Goal: Transaction & Acquisition: Purchase product/service

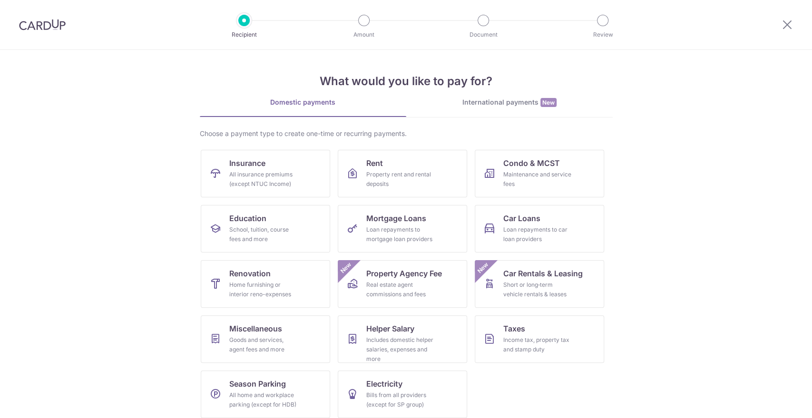
click at [47, 29] on img at bounding box center [42, 24] width 47 height 11
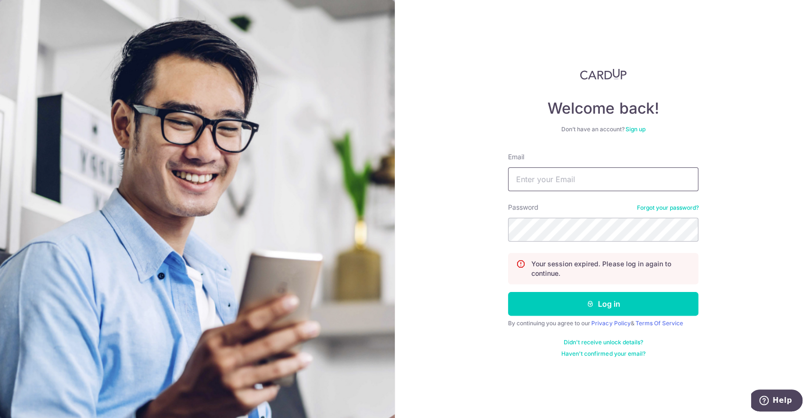
click at [533, 181] on input "Email" at bounding box center [603, 179] width 190 height 24
type input "kenninc@gmail.com"
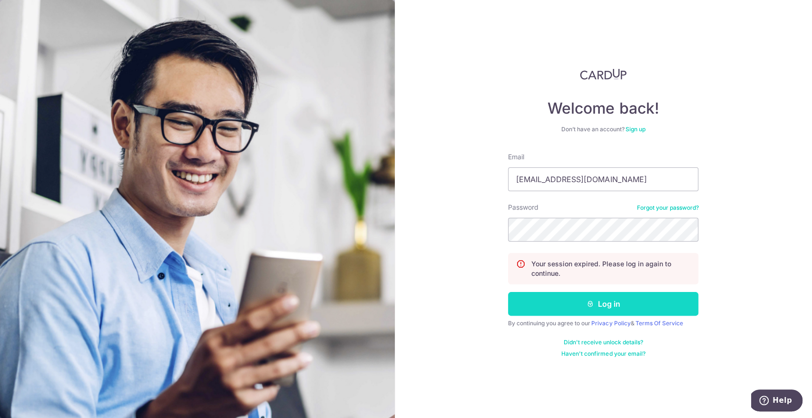
click at [607, 309] on button "Log in" at bounding box center [603, 304] width 190 height 24
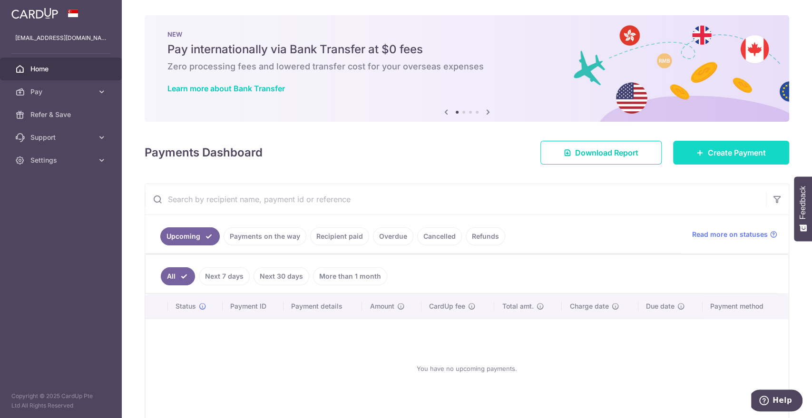
click at [696, 156] on icon at bounding box center [700, 153] width 8 height 8
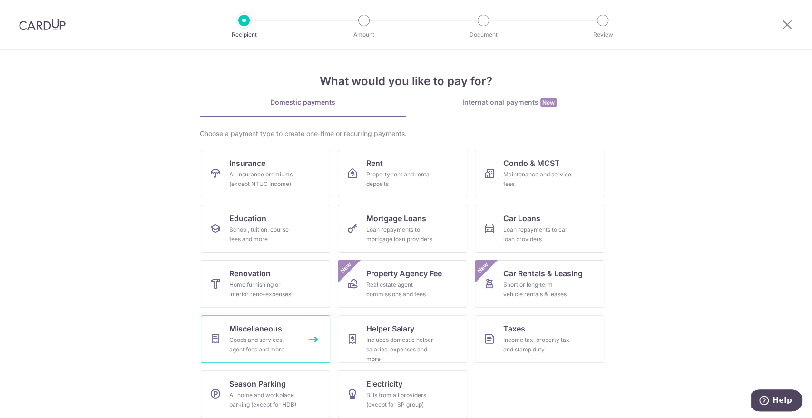
click at [229, 332] on span "Miscellaneous" at bounding box center [255, 328] width 53 height 11
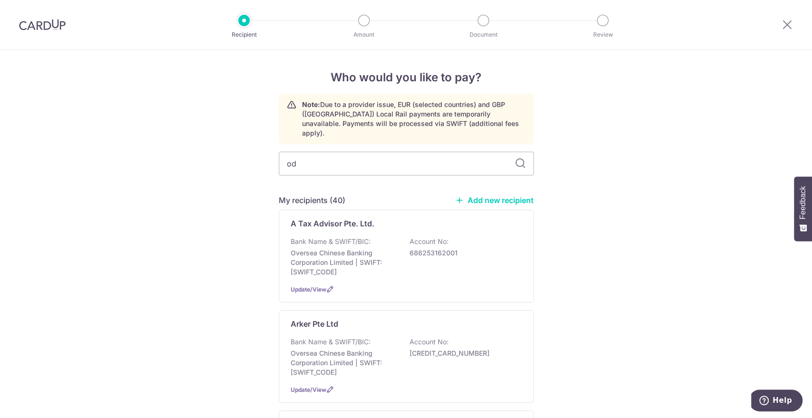
type input "odd"
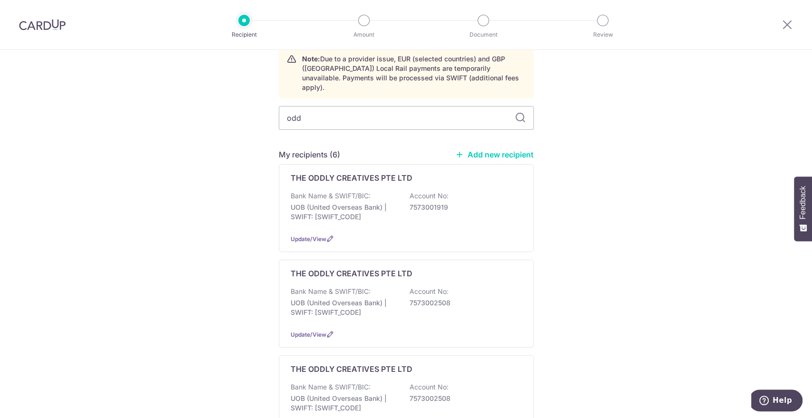
scroll to position [49, 0]
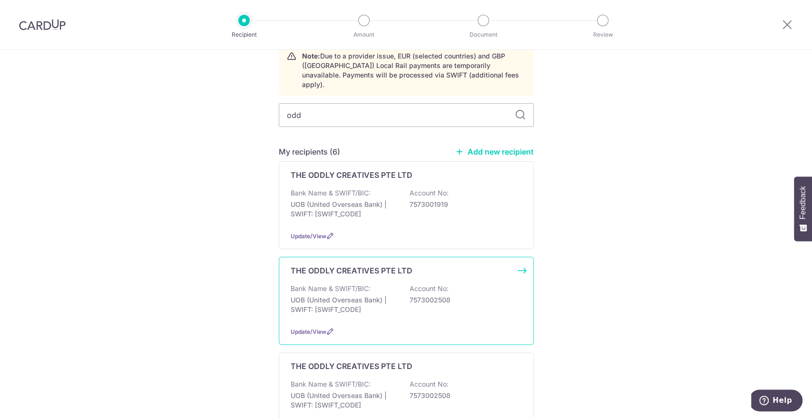
click at [347, 295] on p "UOB (United Overseas Bank) | SWIFT: UOVBSGSGXXX" at bounding box center [344, 304] width 107 height 19
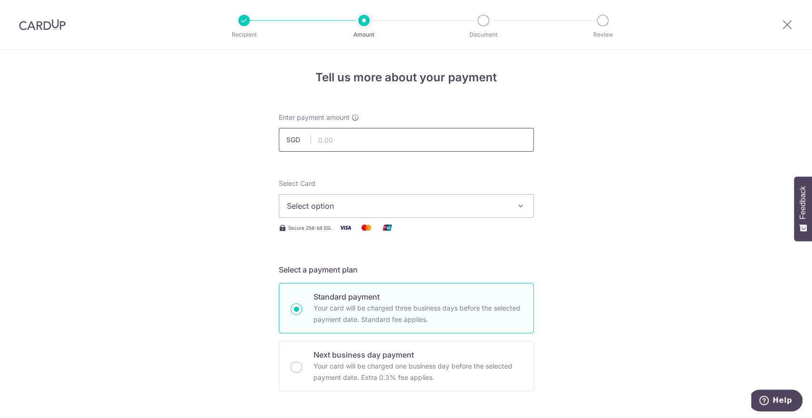
click at [325, 132] on input "text" at bounding box center [406, 140] width 255 height 24
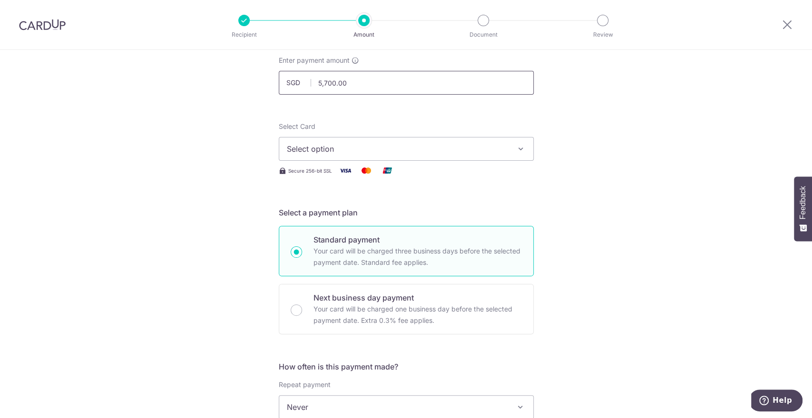
scroll to position [58, 0]
type input "5,700.00"
click at [363, 156] on button "Select option" at bounding box center [406, 148] width 255 height 24
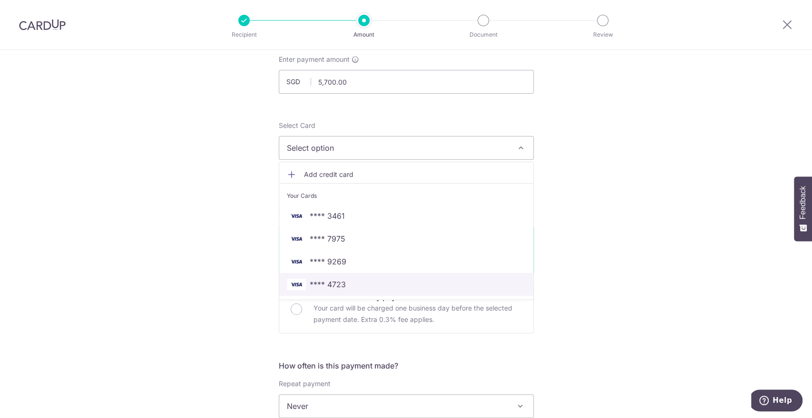
click at [329, 281] on span "**** 4723" at bounding box center [328, 284] width 36 height 11
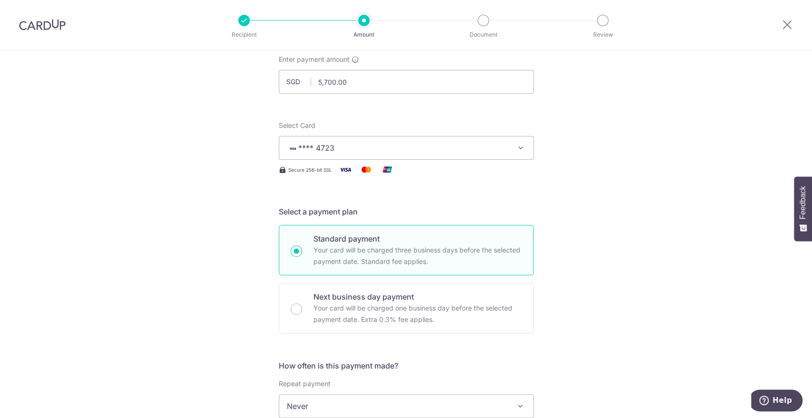
click at [221, 227] on div "Tell us more about your payment Enter payment amount SGD 5,700.00 5700.00 Selec…" at bounding box center [406, 422] width 812 height 860
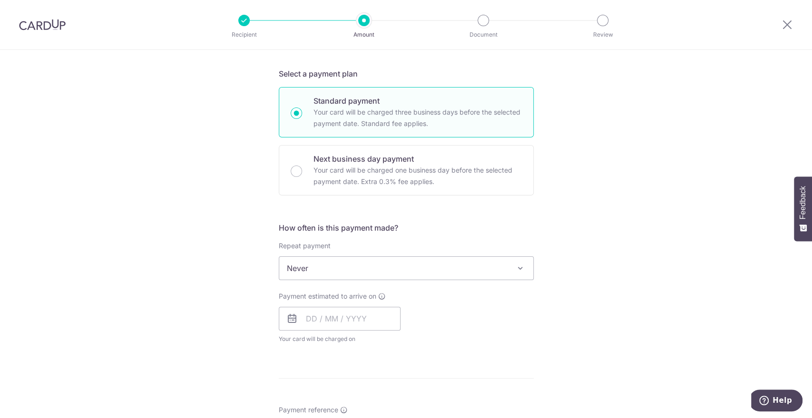
scroll to position [244, 0]
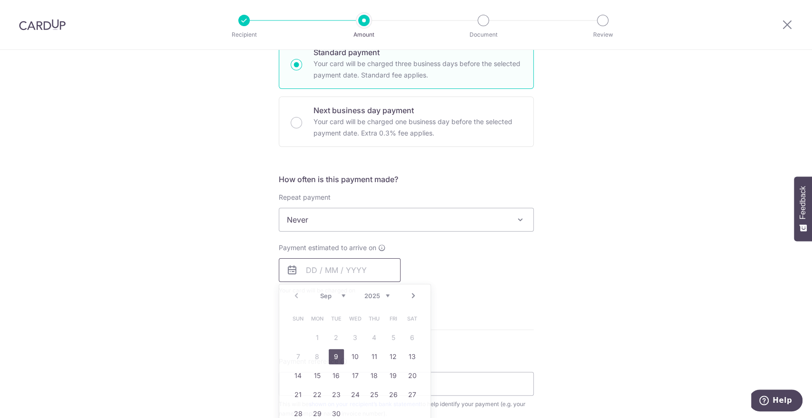
click at [304, 273] on input "text" at bounding box center [340, 270] width 122 height 24
click at [335, 354] on link "9" at bounding box center [336, 356] width 15 height 15
type input "[DATE]"
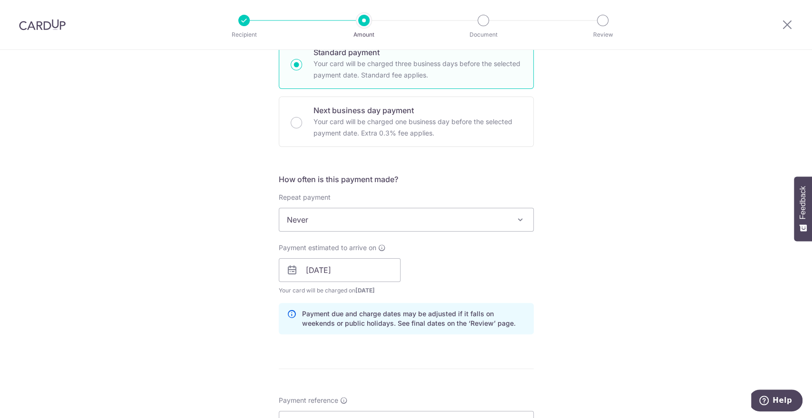
click at [168, 291] on div "Tell us more about your payment Enter payment amount SGD 5,700.00 5700.00 Selec…" at bounding box center [406, 254] width 812 height 899
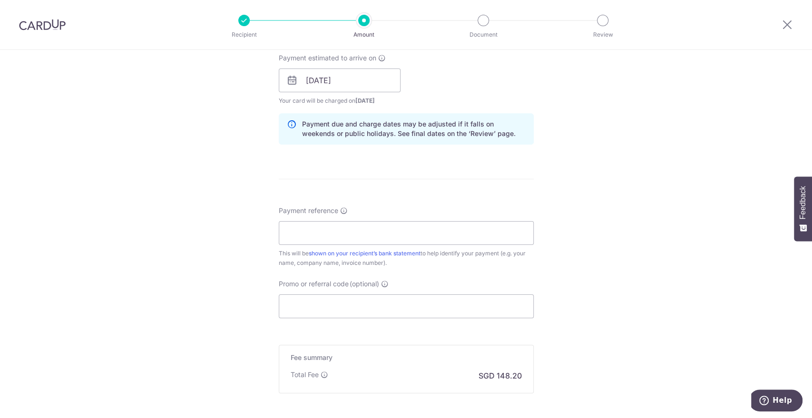
scroll to position [457, 0]
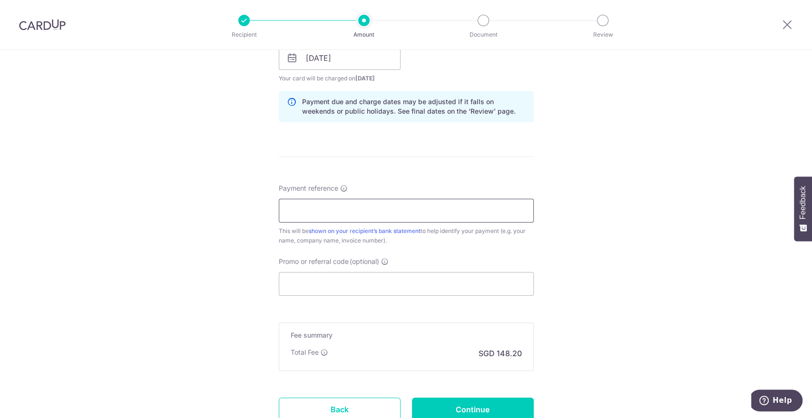
click at [327, 209] on input "Payment reference" at bounding box center [406, 211] width 255 height 24
type input "Sept social media, 0040"
click at [304, 285] on input "Promo or referral code (optional)" at bounding box center [406, 284] width 255 height 24
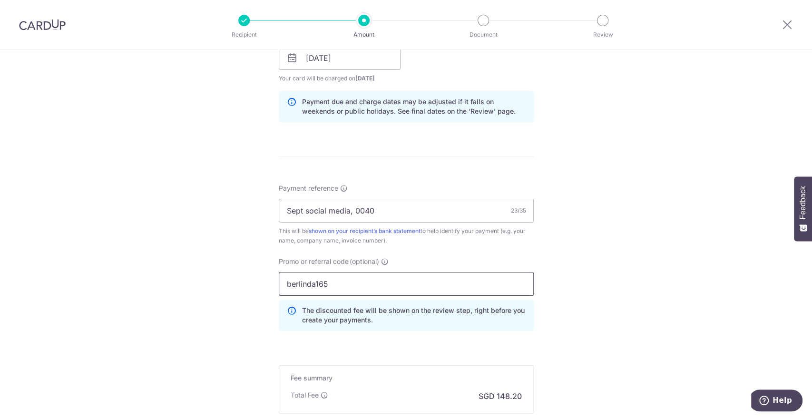
scroll to position [573, 0]
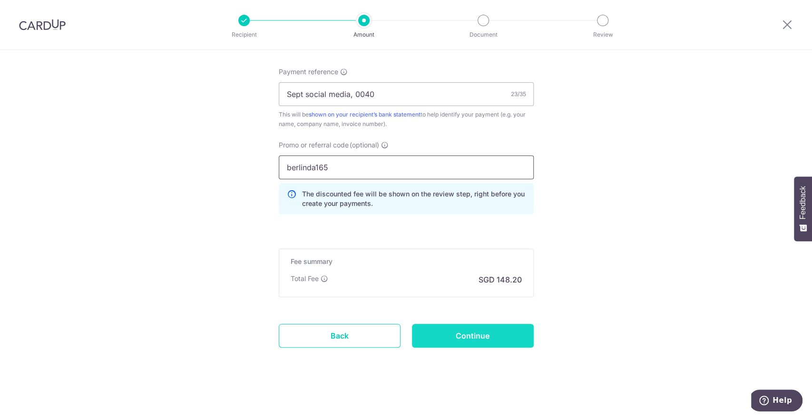
type input "berlinda165"
click at [470, 332] on input "Continue" at bounding box center [473, 336] width 122 height 24
type input "Create Schedule"
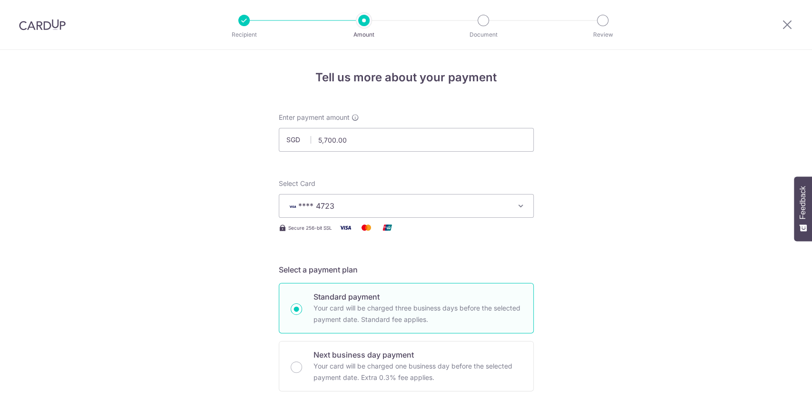
scroll to position [586, 0]
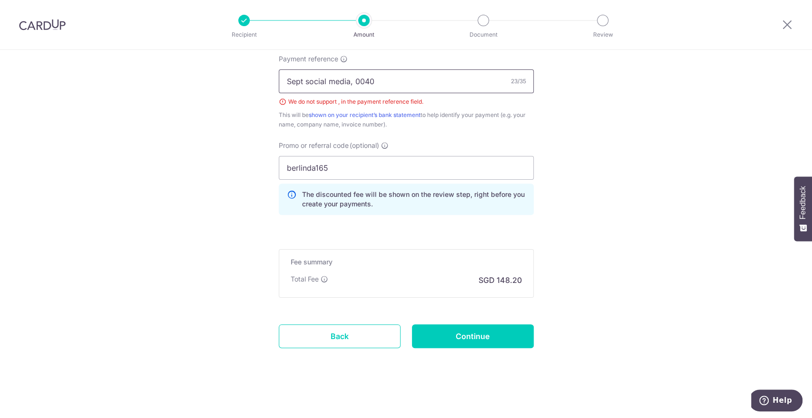
click at [352, 80] on input "Sept social media, 0040" at bounding box center [406, 81] width 255 height 24
type input "Sept social media 0040"
click at [450, 335] on input "Continue" at bounding box center [473, 336] width 122 height 24
type input "Create Schedule"
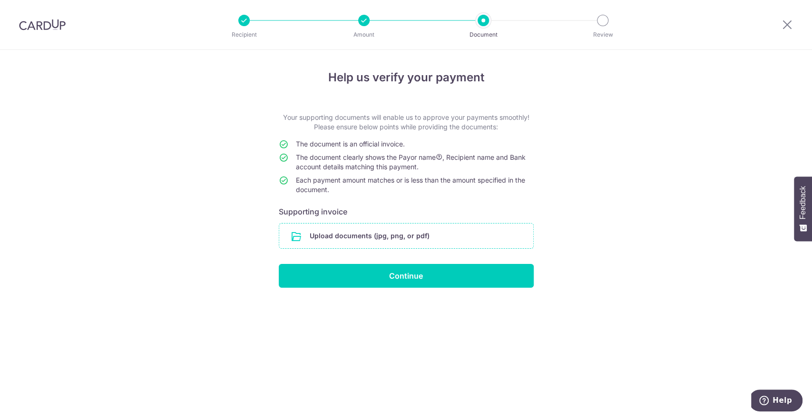
click at [307, 231] on input "file" at bounding box center [406, 236] width 254 height 25
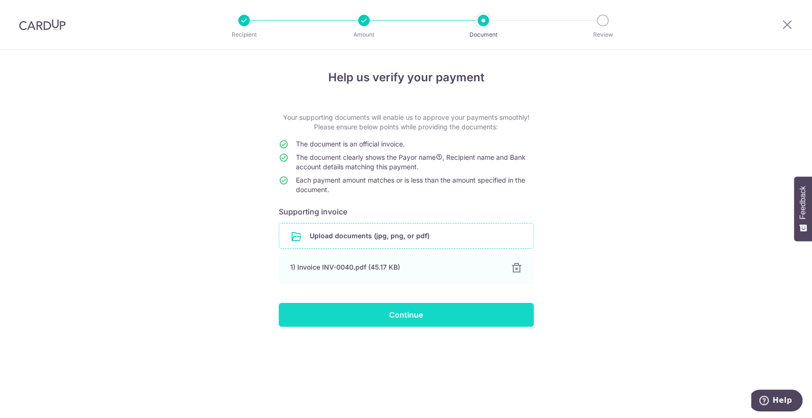
click at [377, 310] on input "Continue" at bounding box center [406, 315] width 255 height 24
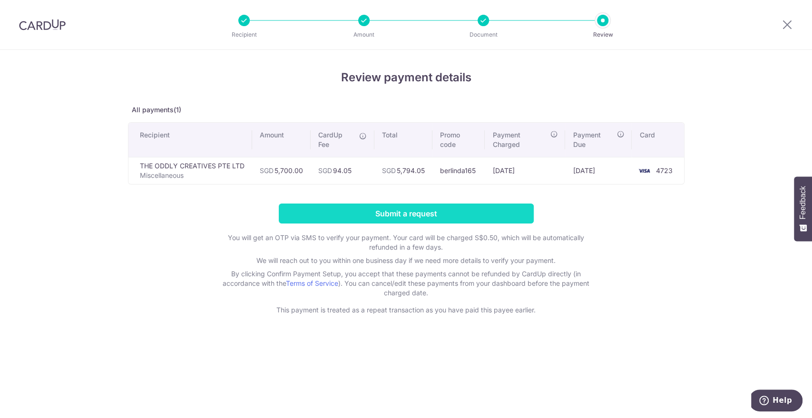
click at [343, 215] on input "Submit a request" at bounding box center [406, 214] width 255 height 20
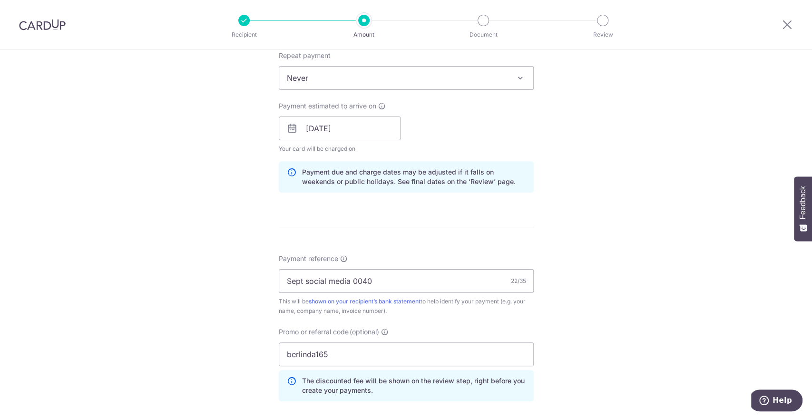
scroll to position [612, 0]
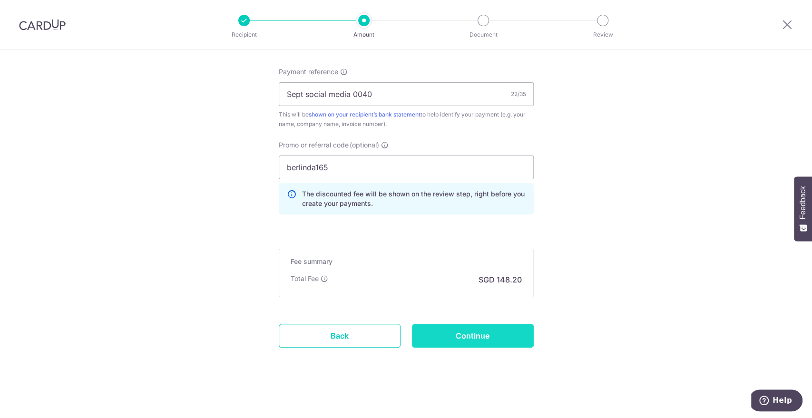
click at [424, 338] on input "Continue" at bounding box center [473, 336] width 122 height 24
type input "Update Schedule"
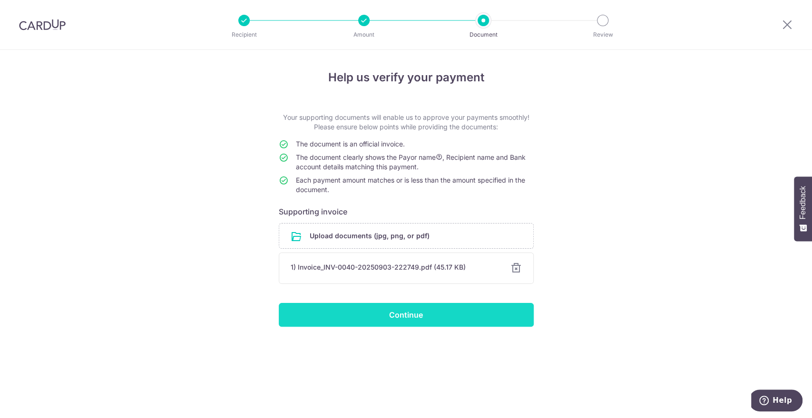
click at [390, 319] on input "Continue" at bounding box center [406, 315] width 255 height 24
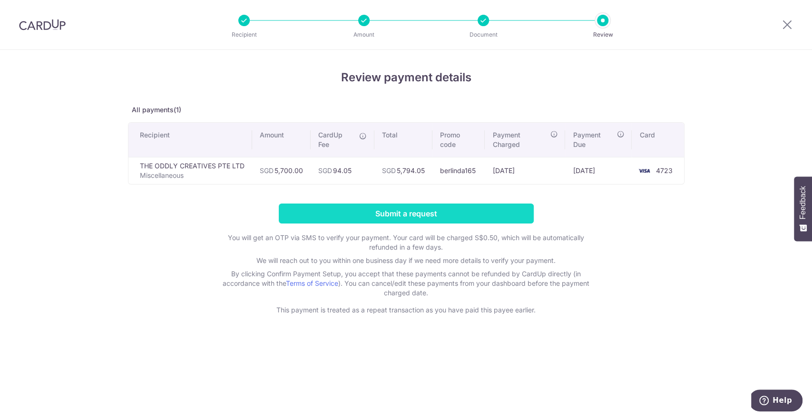
click at [317, 213] on input "Submit a request" at bounding box center [406, 214] width 255 height 20
